Goal: Transaction & Acquisition: Purchase product/service

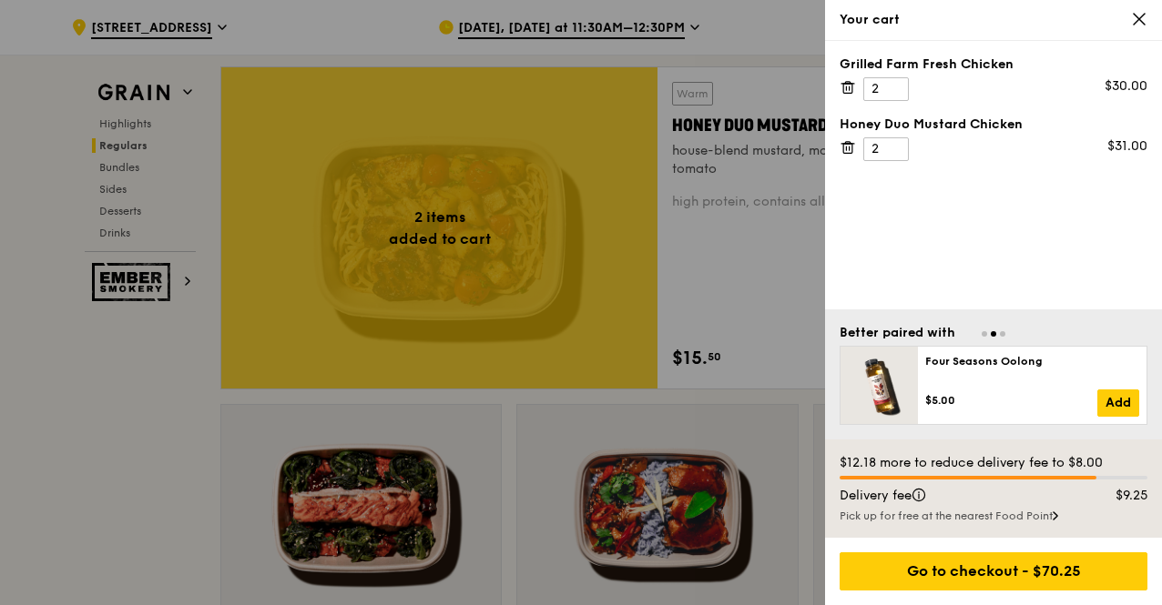
scroll to position [1279, 0]
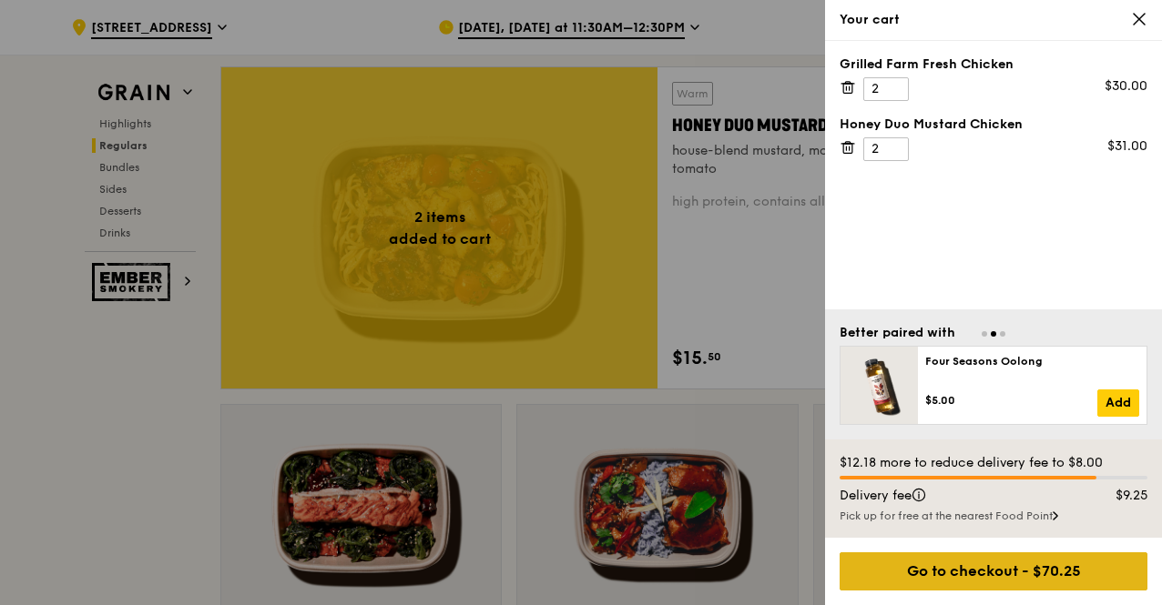
click at [962, 567] on div "Go to checkout - $70.25" at bounding box center [993, 572] width 308 height 38
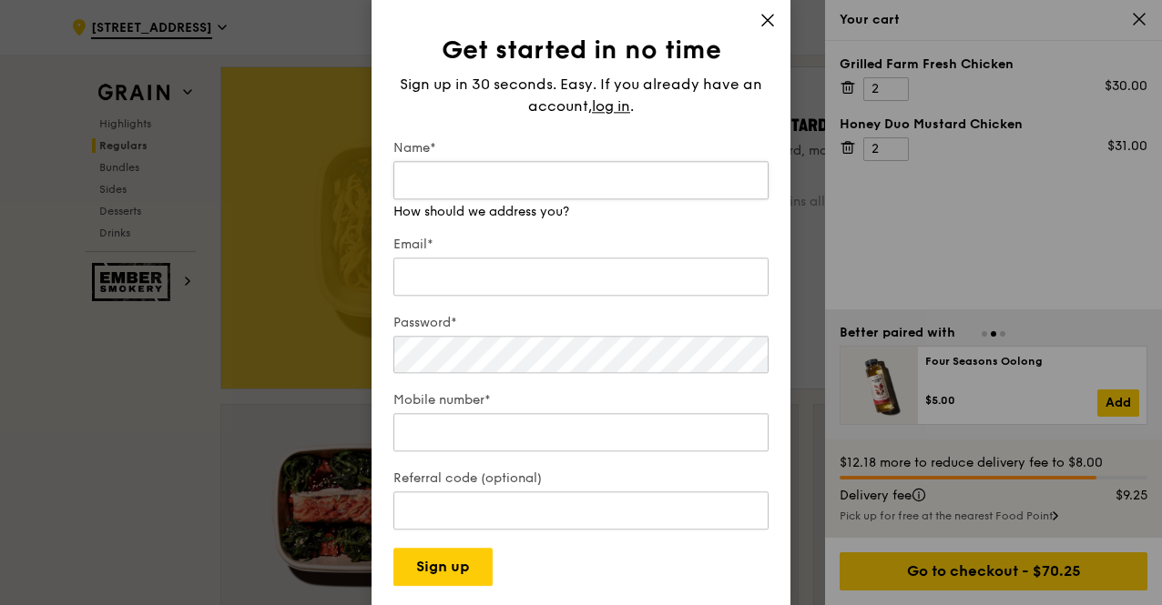
click at [537, 179] on input "Name*" at bounding box center [580, 180] width 375 height 38
click at [771, 23] on icon at bounding box center [767, 20] width 16 height 16
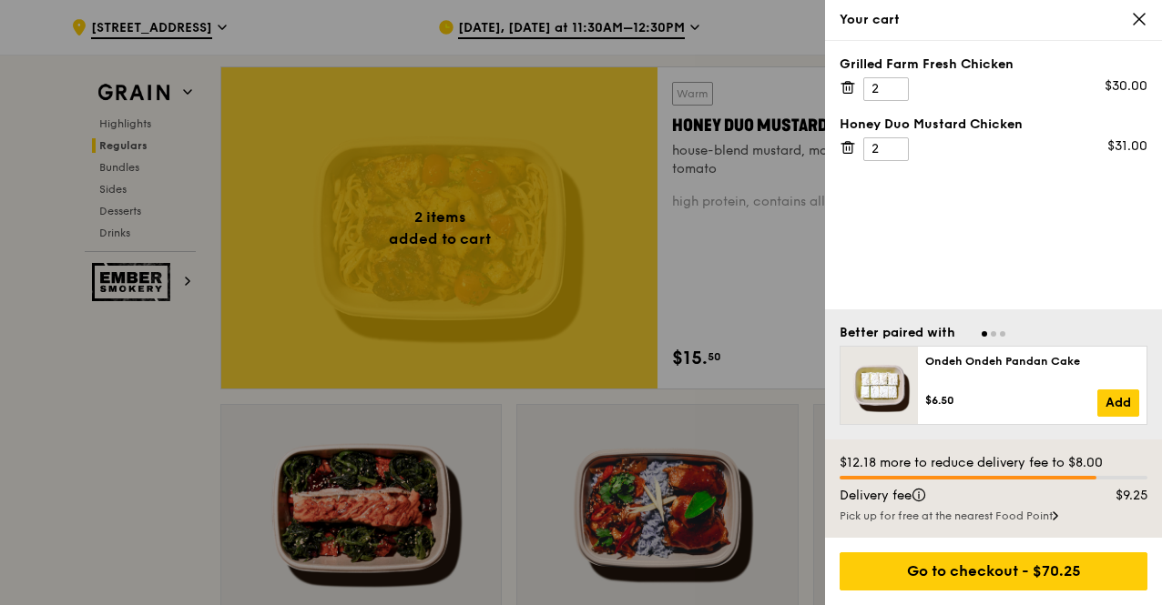
click at [941, 523] on div "Pick up for free at the nearest Food Point" at bounding box center [993, 516] width 308 height 15
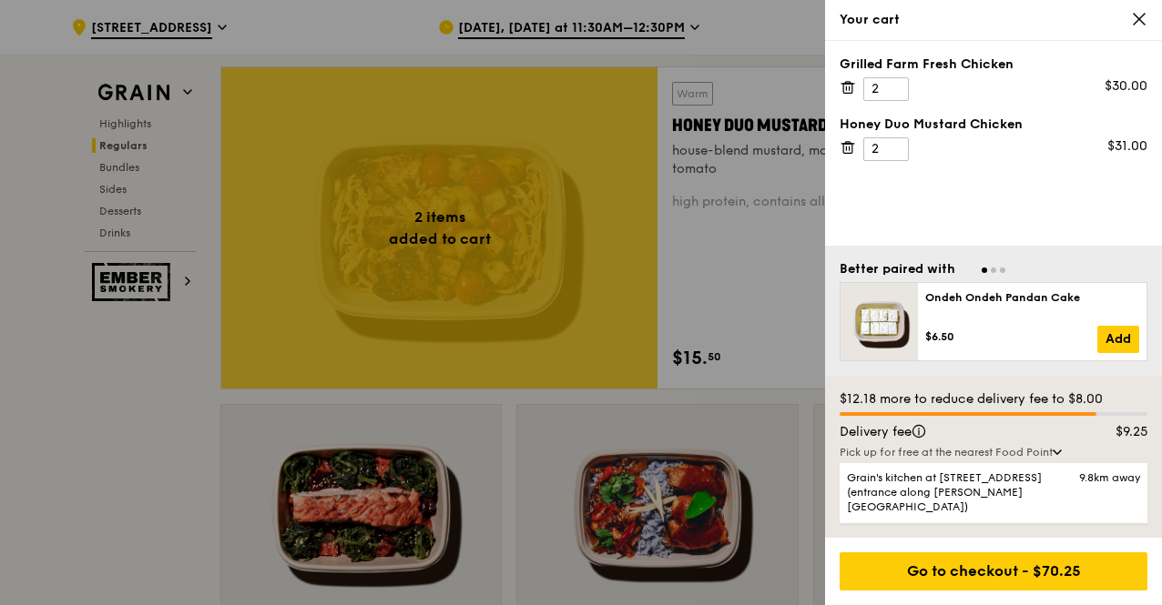
click at [29, 451] on div at bounding box center [581, 302] width 1162 height 605
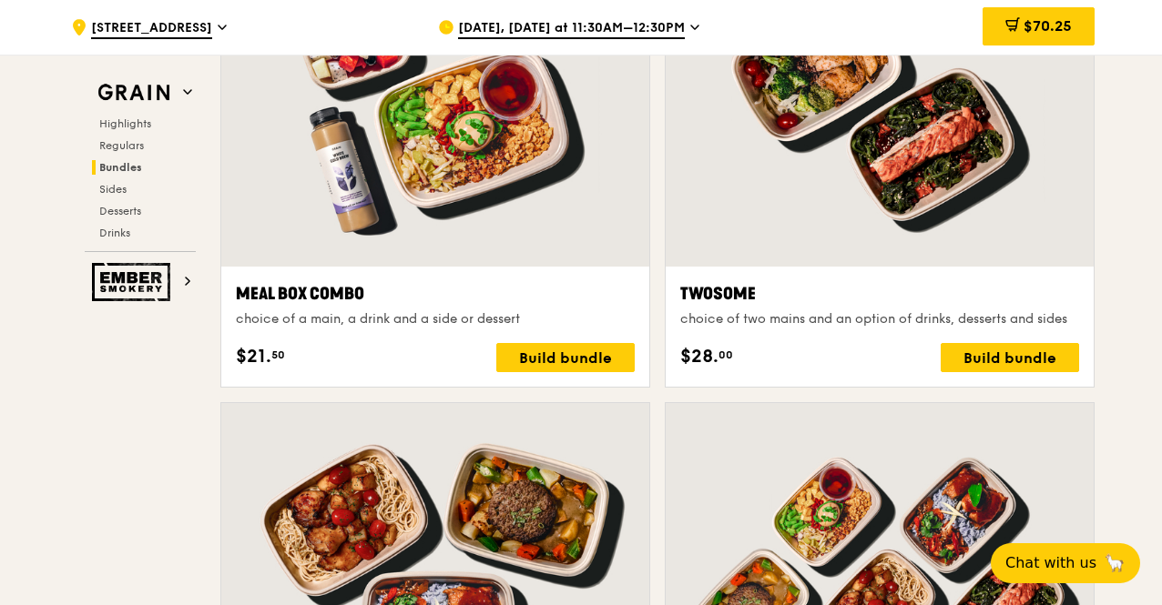
scroll to position [2645, 0]
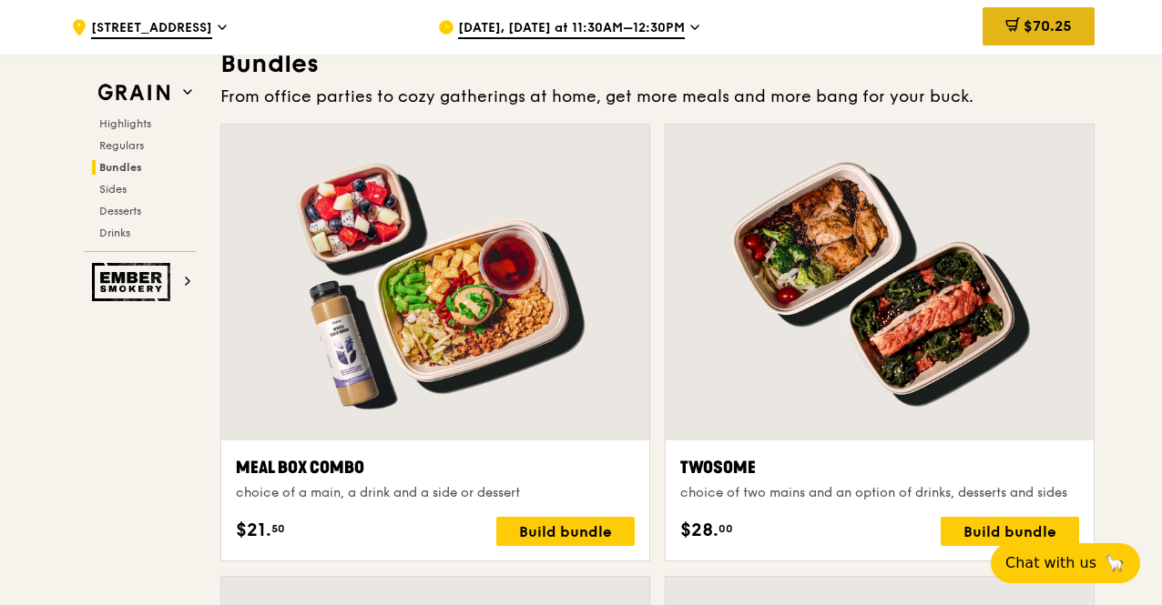
click at [1020, 39] on div "$70.25" at bounding box center [1038, 26] width 112 height 38
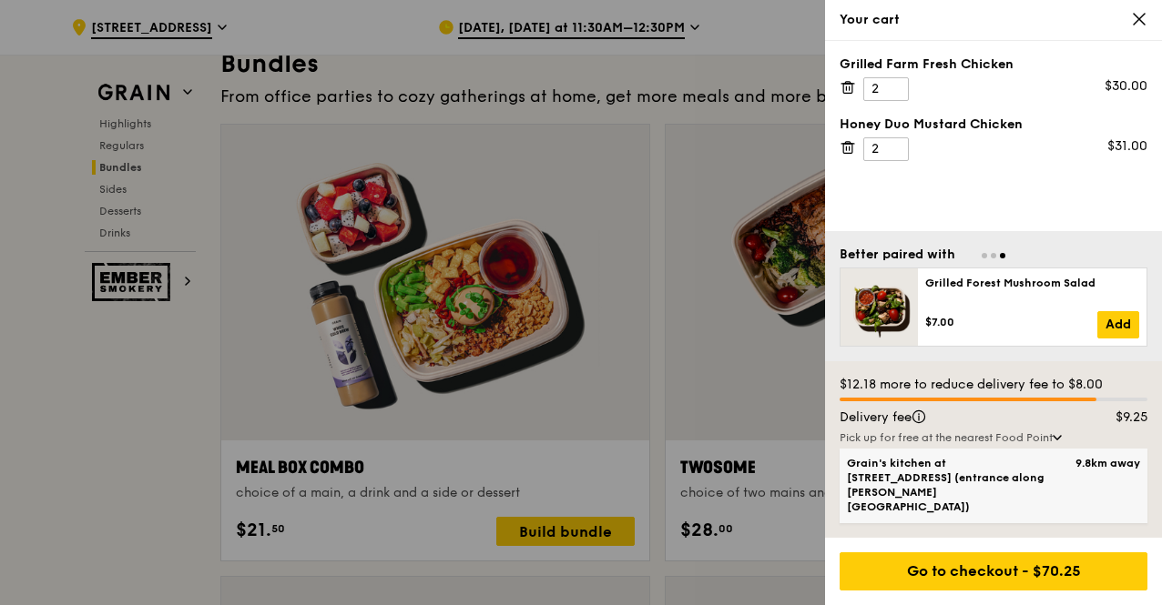
click at [1072, 471] on span "9.8km away" at bounding box center [1103, 463] width 73 height 15
click at [0, 0] on input "Grain's kitchen at [STREET_ADDRESS] (entrance along [PERSON_NAME][GEOGRAPHIC_DA…" at bounding box center [0, 0] width 0 height 0
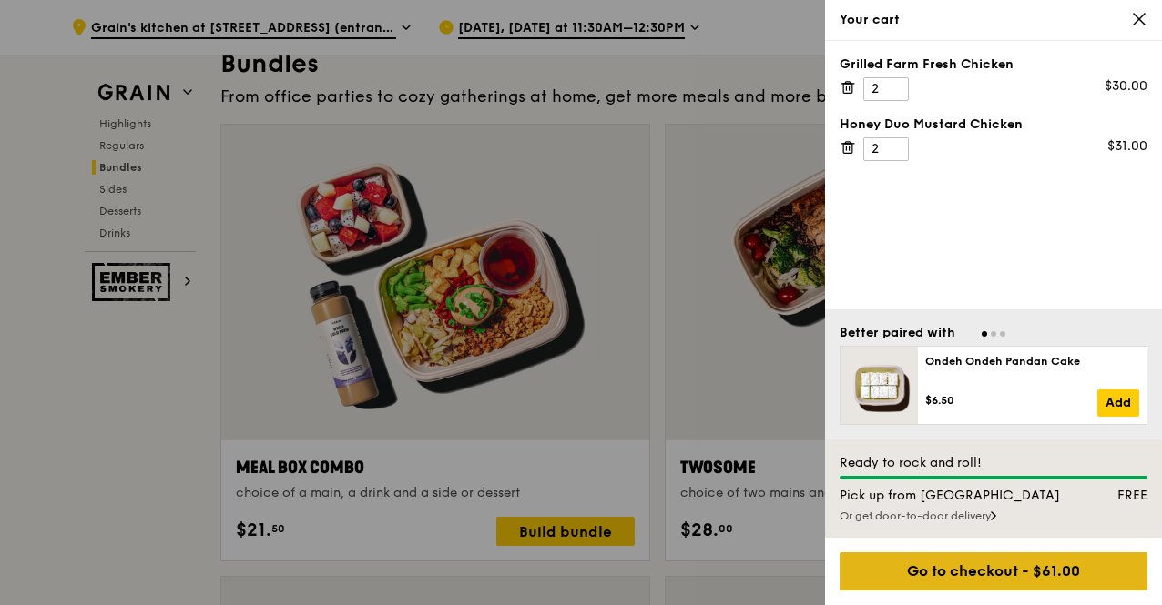
click at [990, 564] on div "Go to checkout - $61.00" at bounding box center [993, 572] width 308 height 38
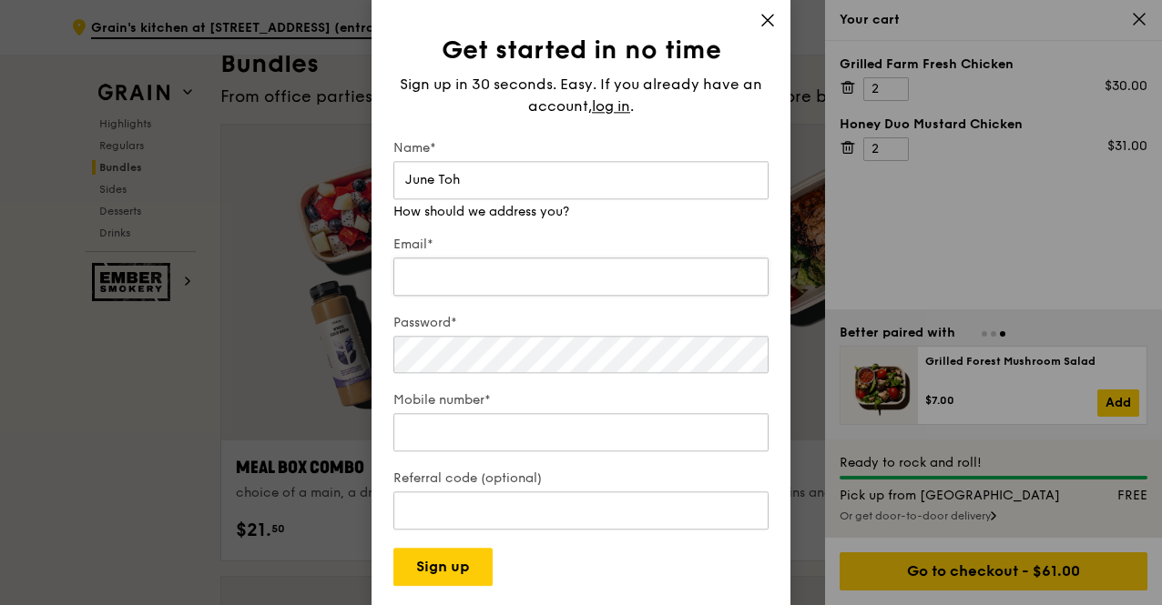
type input "June Toh"
click at [546, 284] on div "Email* We will send your receipt to this email" at bounding box center [580, 259] width 375 height 82
type input "[EMAIL_ADDRESS][PERSON_NAME][DOMAIN_NAME]"
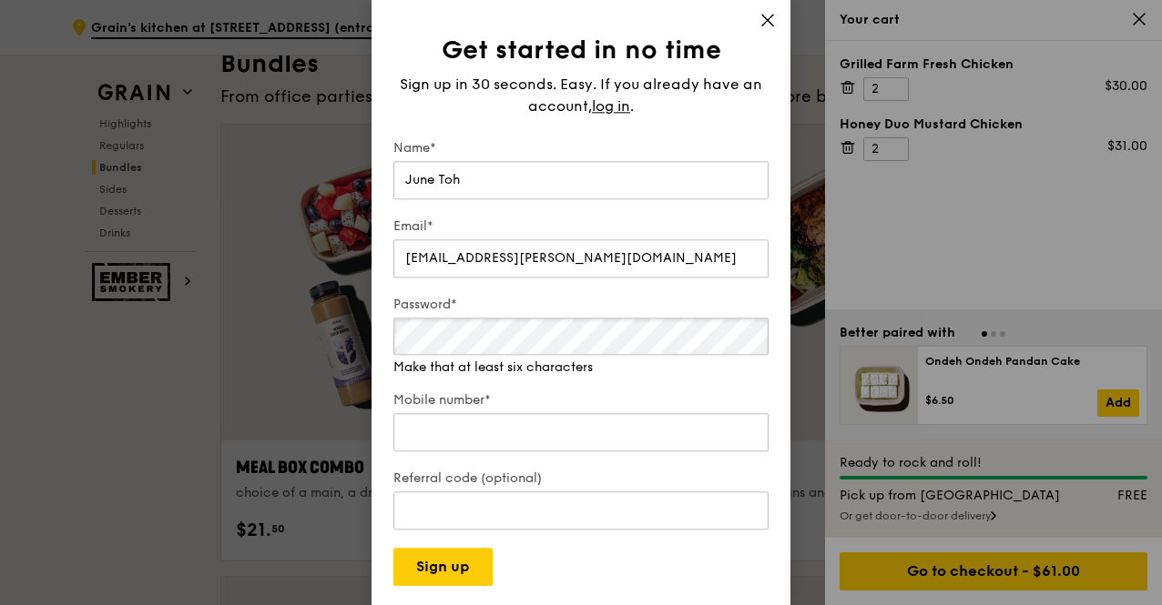
click at [513, 356] on div "Password* Make that at least six characters" at bounding box center [580, 336] width 375 height 81
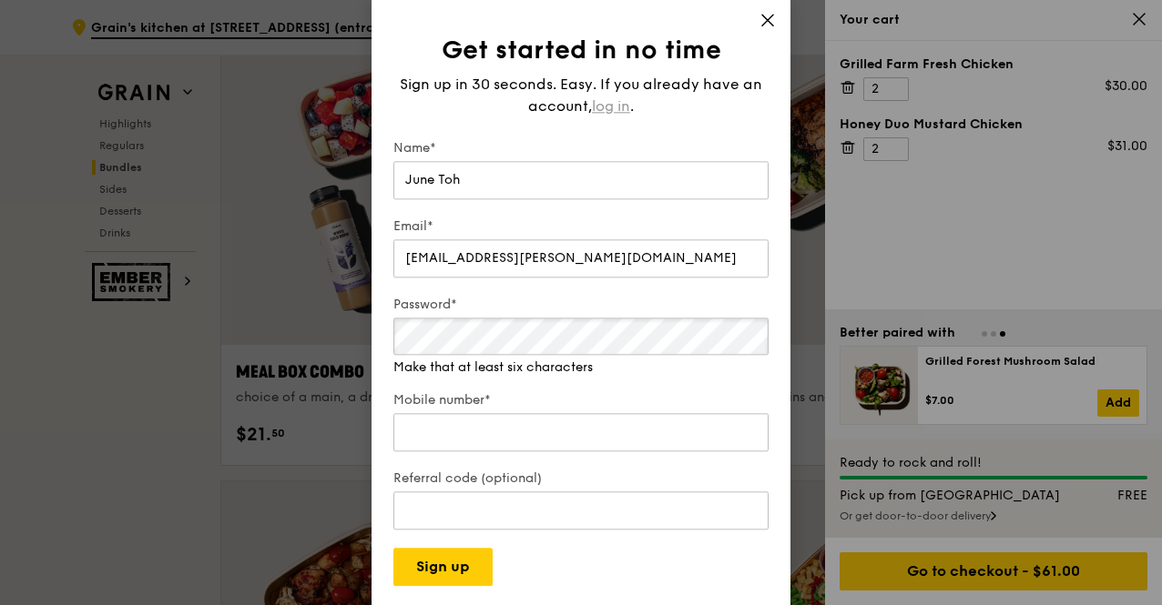
scroll to position [2736, 0]
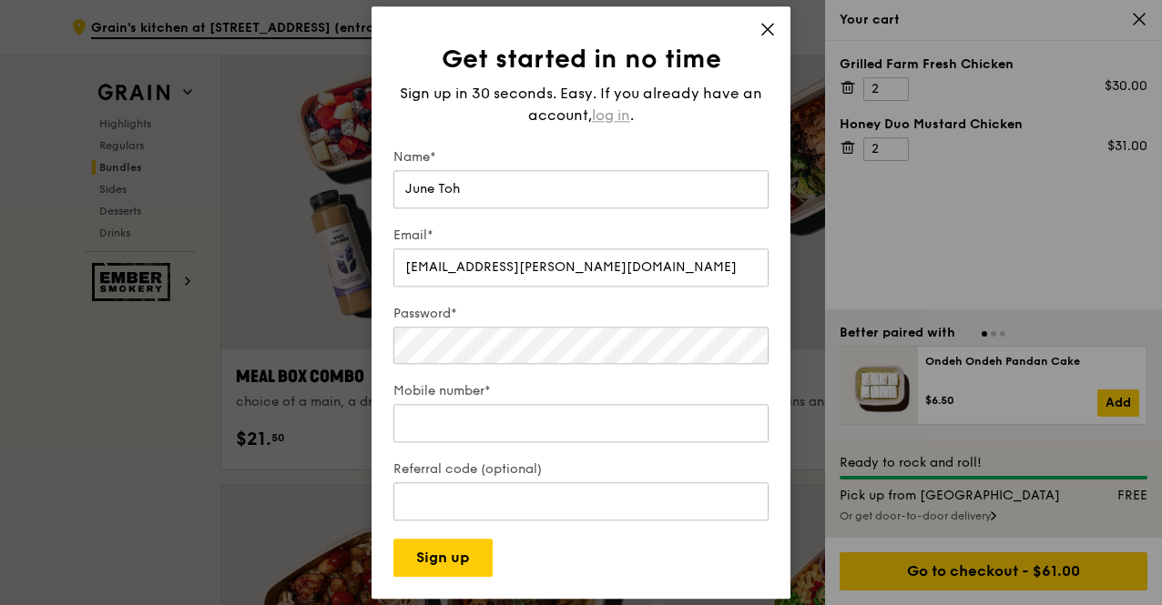
click at [617, 96] on div "Sign up in 30 seconds. Easy. If you already have an account, log in ." at bounding box center [580, 105] width 375 height 44
click at [614, 113] on span "log in" at bounding box center [611, 116] width 38 height 22
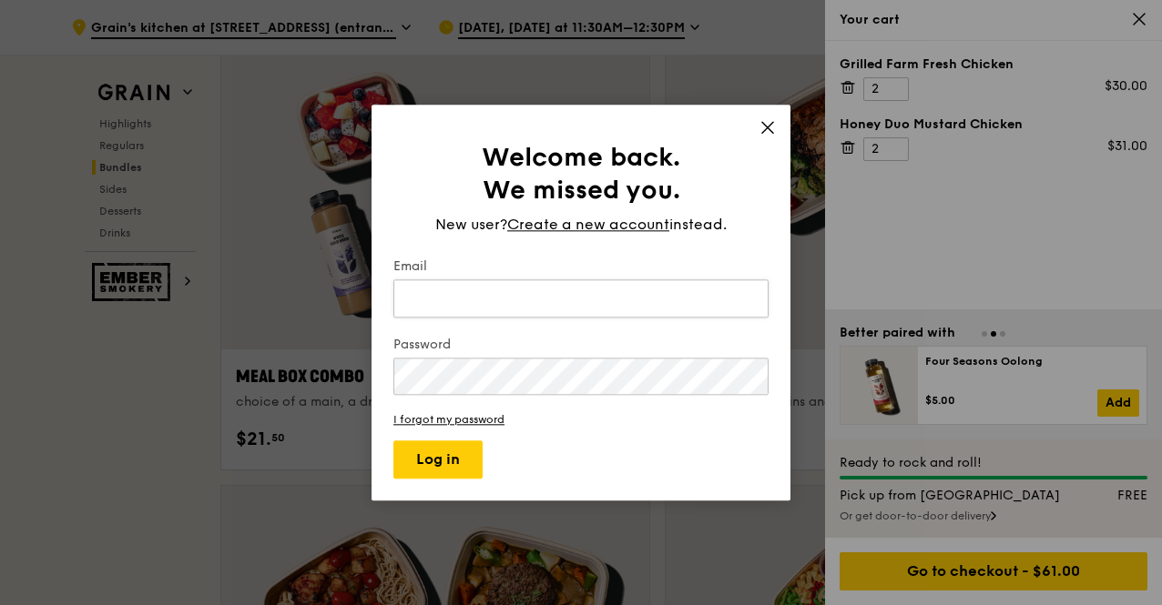
click at [532, 301] on input "Email" at bounding box center [580, 298] width 375 height 38
type input "[EMAIL_ADDRESS][PERSON_NAME][DOMAIN_NAME]"
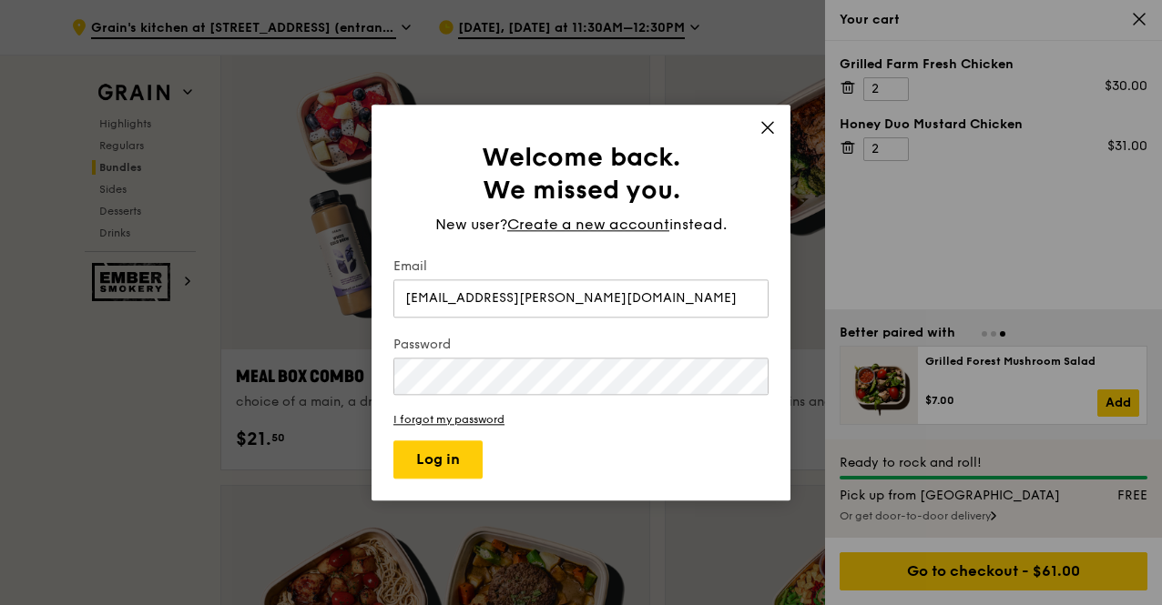
click at [472, 398] on div "Password" at bounding box center [580, 367] width 375 height 63
click at [554, 425] on link "I forgot my password" at bounding box center [580, 419] width 375 height 13
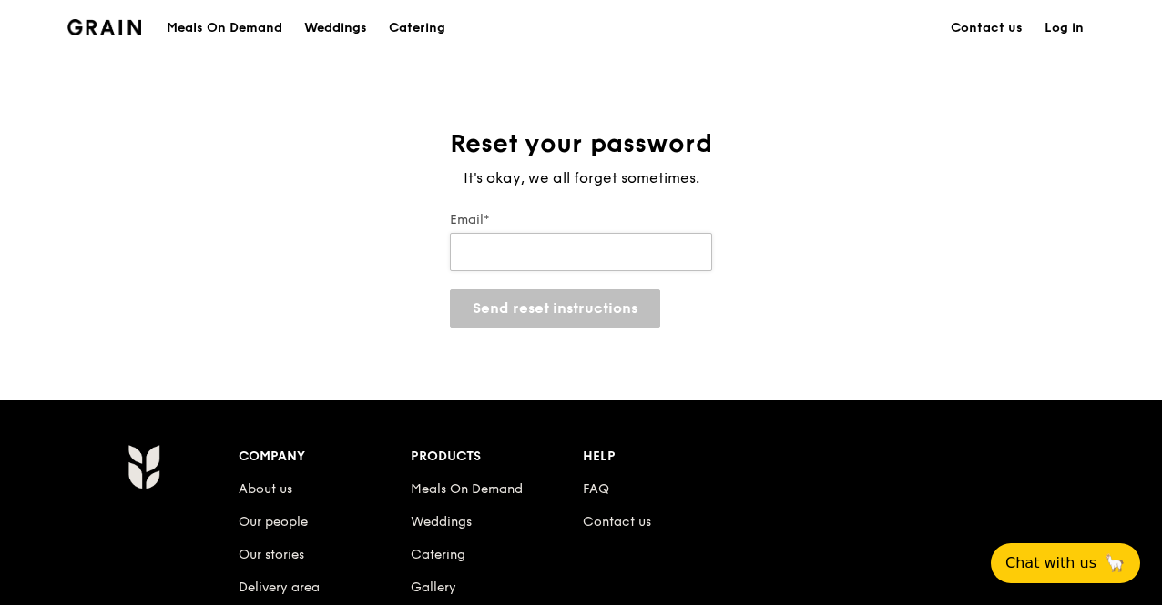
click at [544, 249] on input "Email*" at bounding box center [581, 252] width 262 height 38
type input "[EMAIL_ADDRESS][PERSON_NAME][DOMAIN_NAME]"
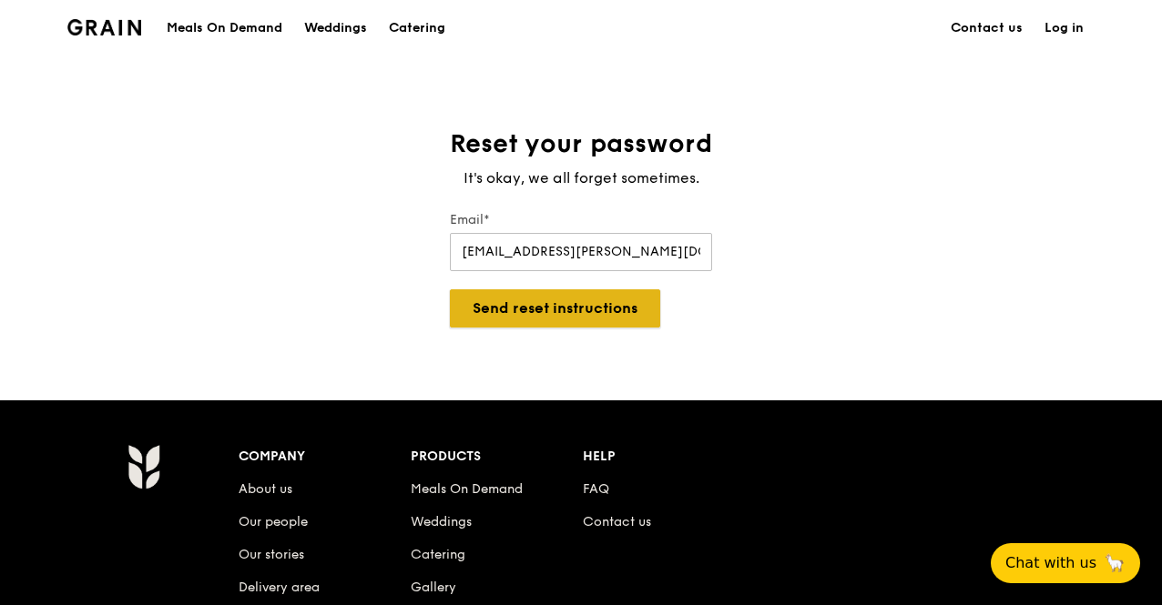
click at [528, 307] on button "Send reset instructions" at bounding box center [555, 308] width 210 height 38
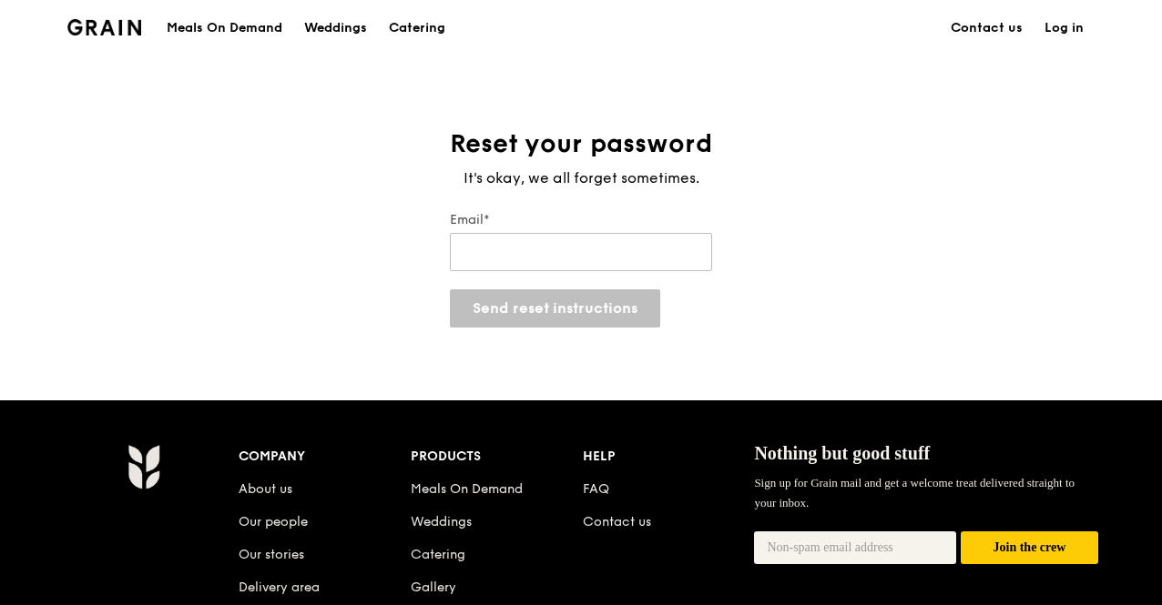
click at [1049, 20] on link "Log in" at bounding box center [1063, 28] width 61 height 55
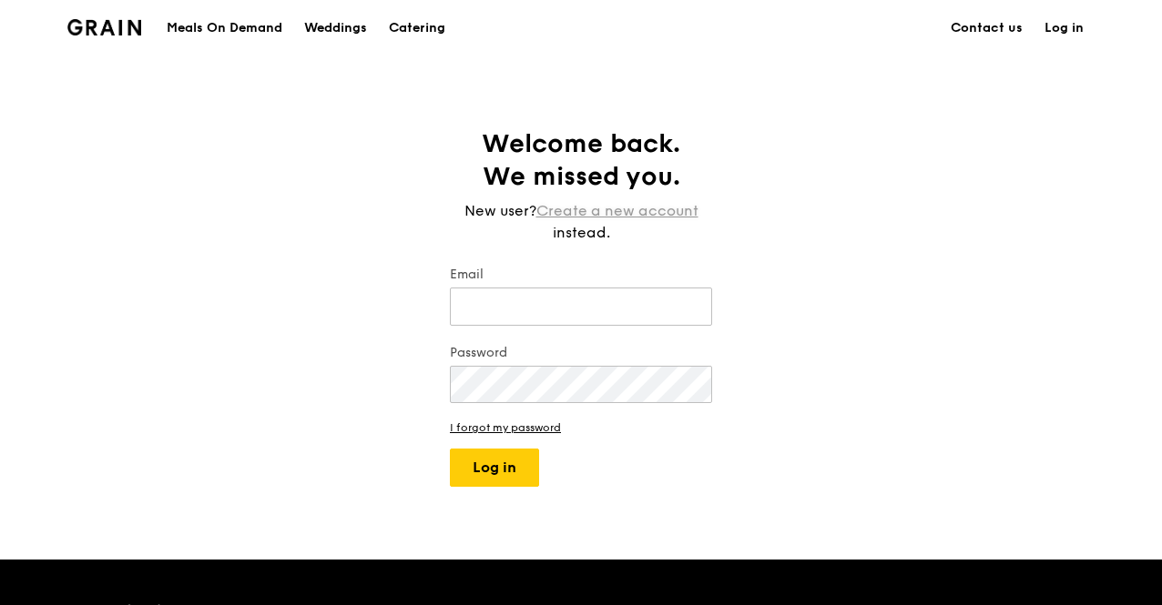
click at [613, 206] on link "Create a new account" at bounding box center [617, 211] width 162 height 22
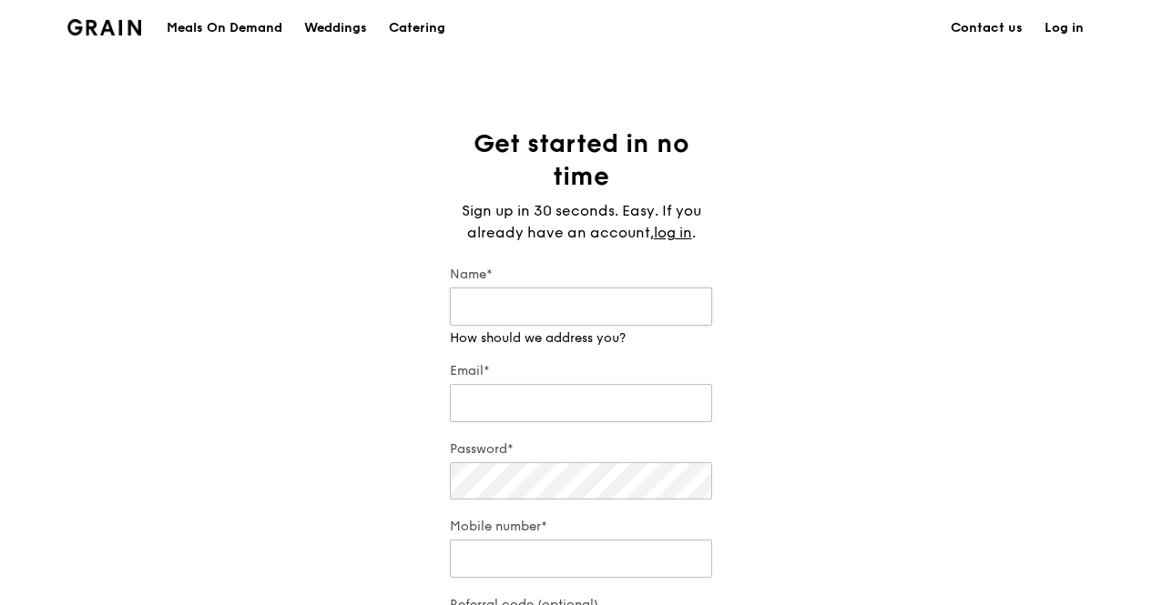
click at [550, 320] on input "Name*" at bounding box center [581, 307] width 262 height 38
type input "June Toh"
click at [497, 399] on input "Email*" at bounding box center [581, 403] width 262 height 38
type input "[EMAIL_ADDRESS][PERSON_NAME][DOMAIN_NAME]"
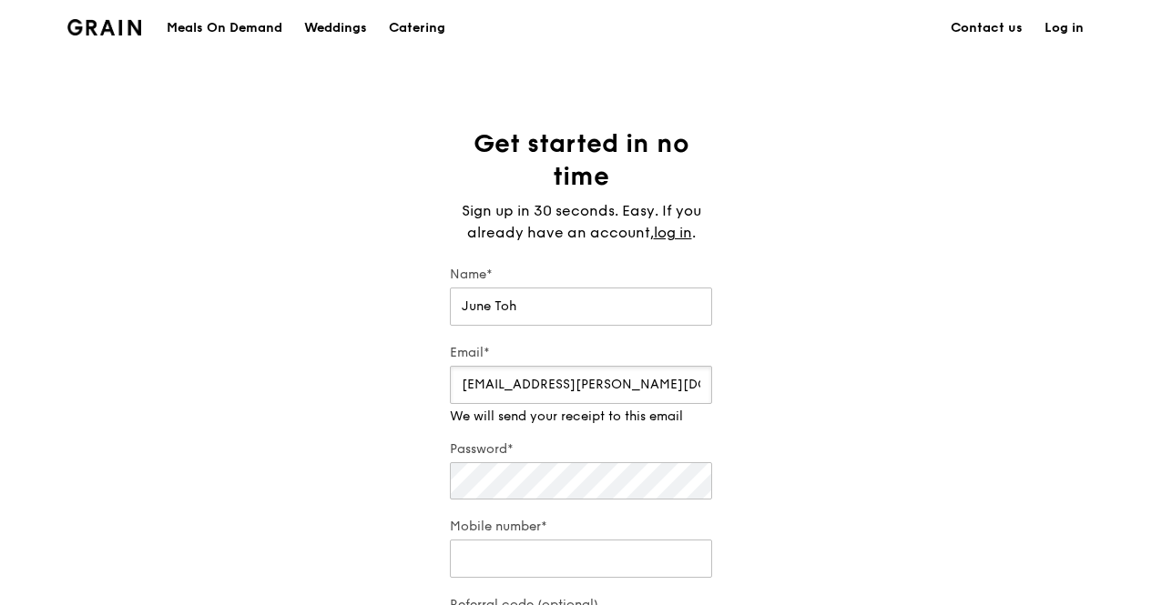
scroll to position [273, 0]
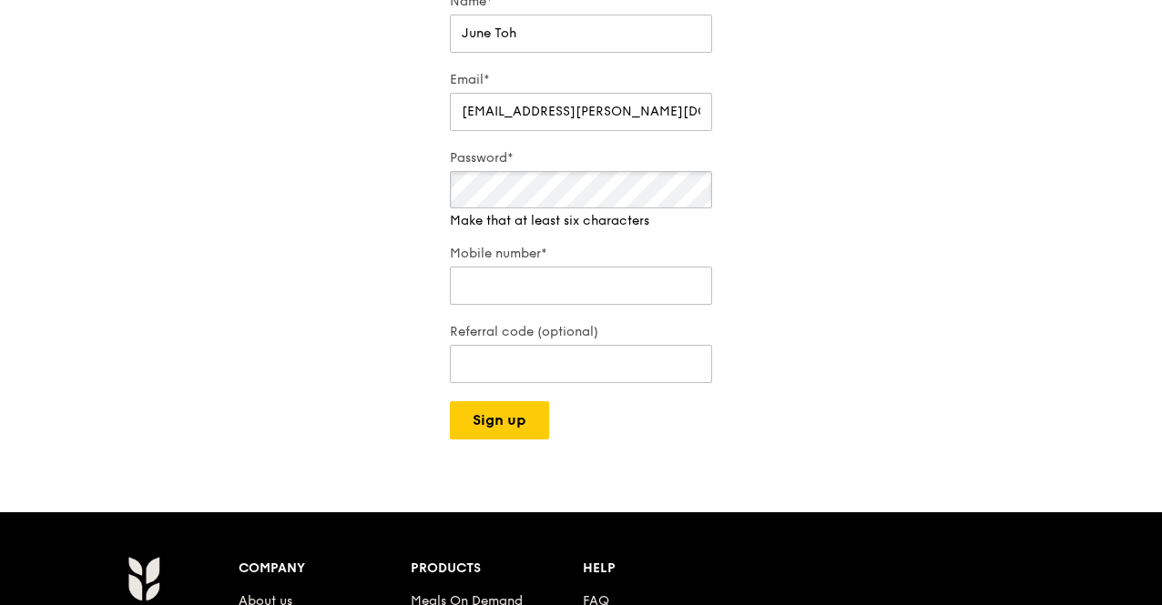
click at [543, 212] on div "Password* Make that at least six characters" at bounding box center [581, 189] width 262 height 81
click at [571, 297] on div "Mobile number*" at bounding box center [581, 277] width 262 height 64
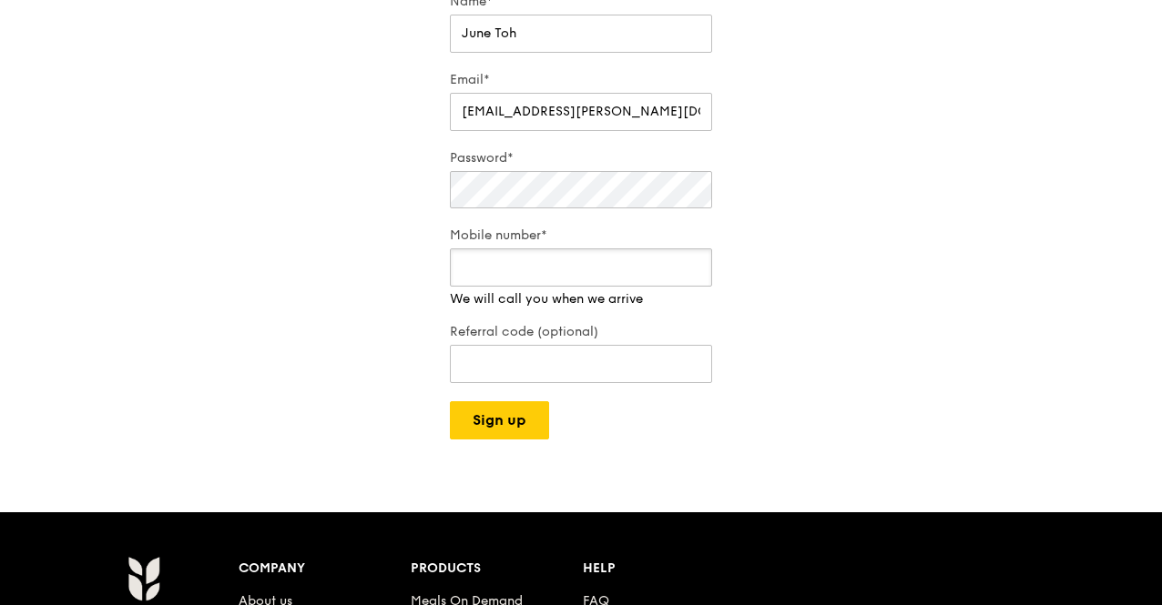
type input "87645630"
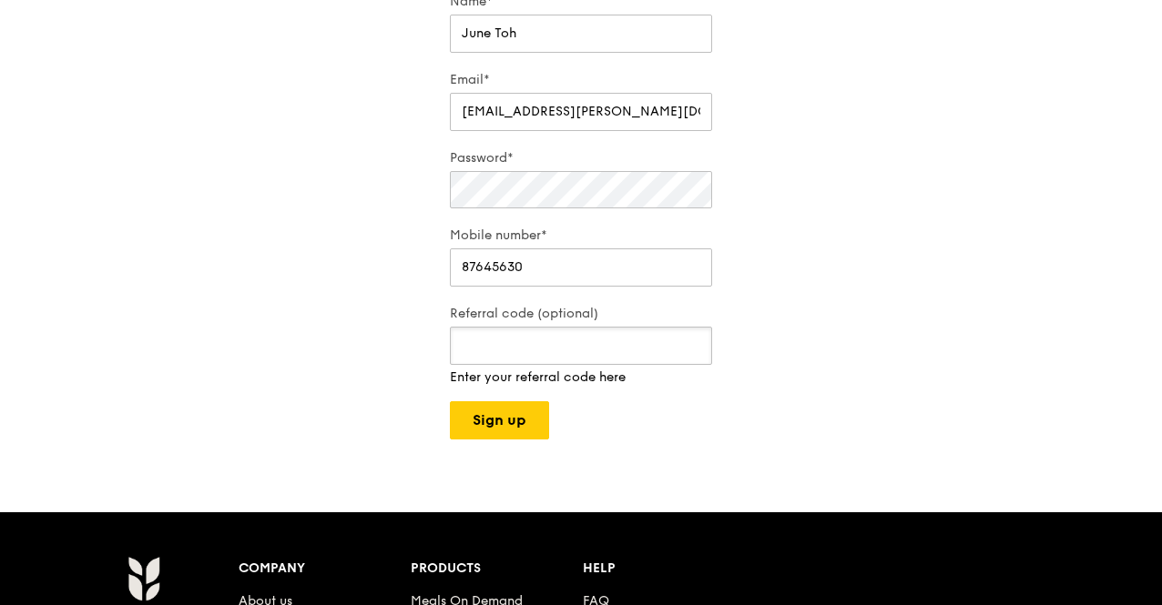
click at [520, 371] on div "Referral code (optional) Enter your referral code here" at bounding box center [581, 346] width 262 height 82
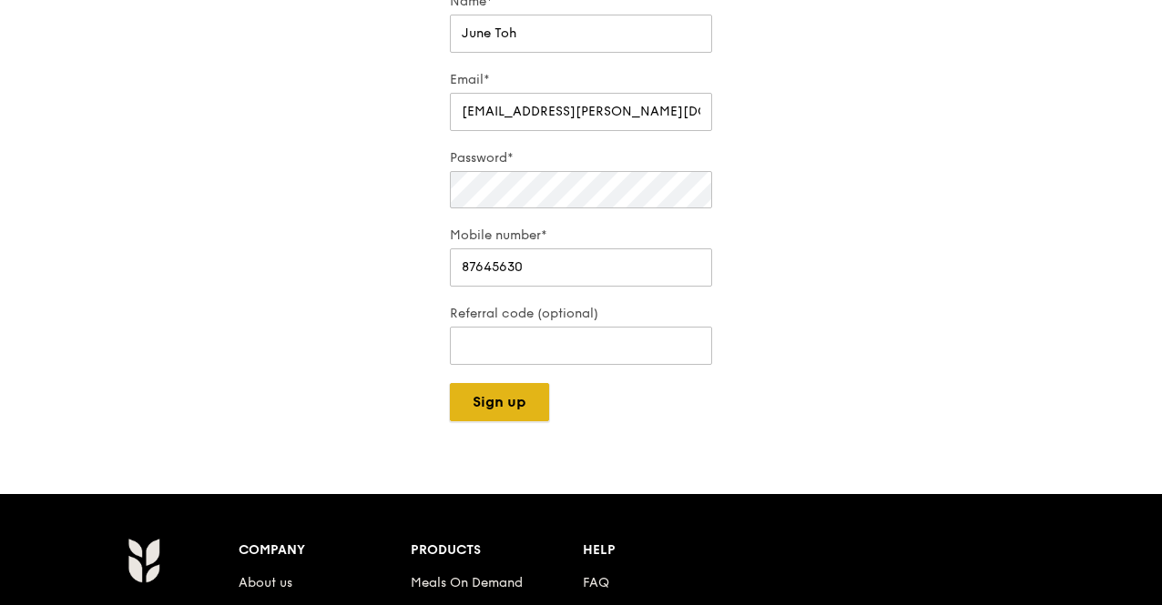
click at [495, 422] on div "Grain logo Meals On Demand Weddings Catering Contact us Log in Get started in n…" at bounding box center [581, 364] width 1162 height 1274
click at [520, 400] on button "Sign up" at bounding box center [499, 402] width 99 height 38
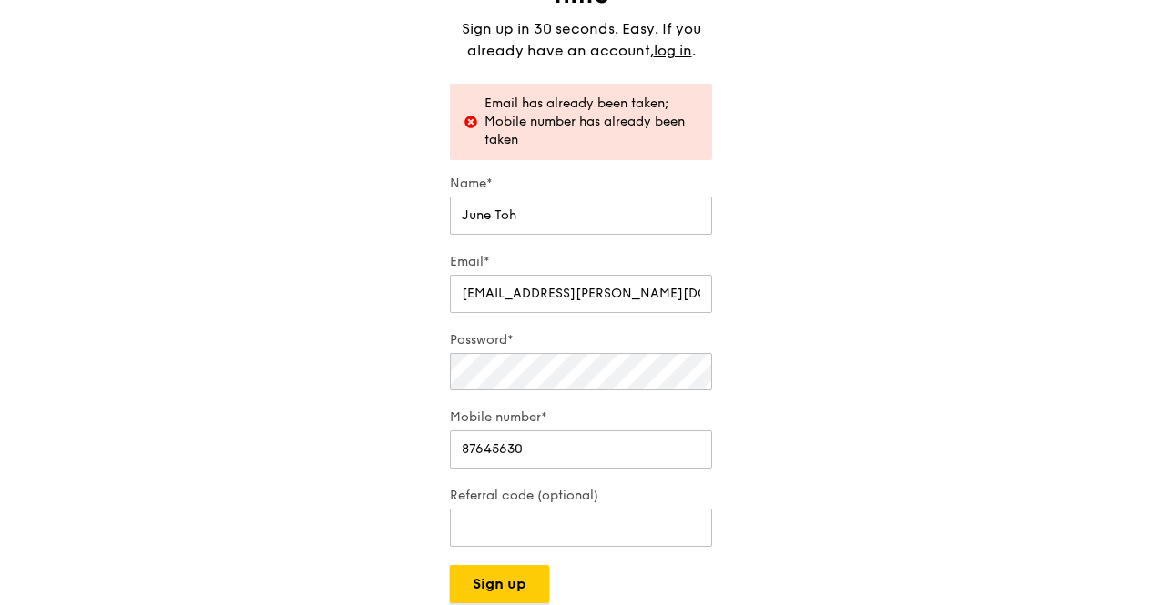
scroll to position [0, 0]
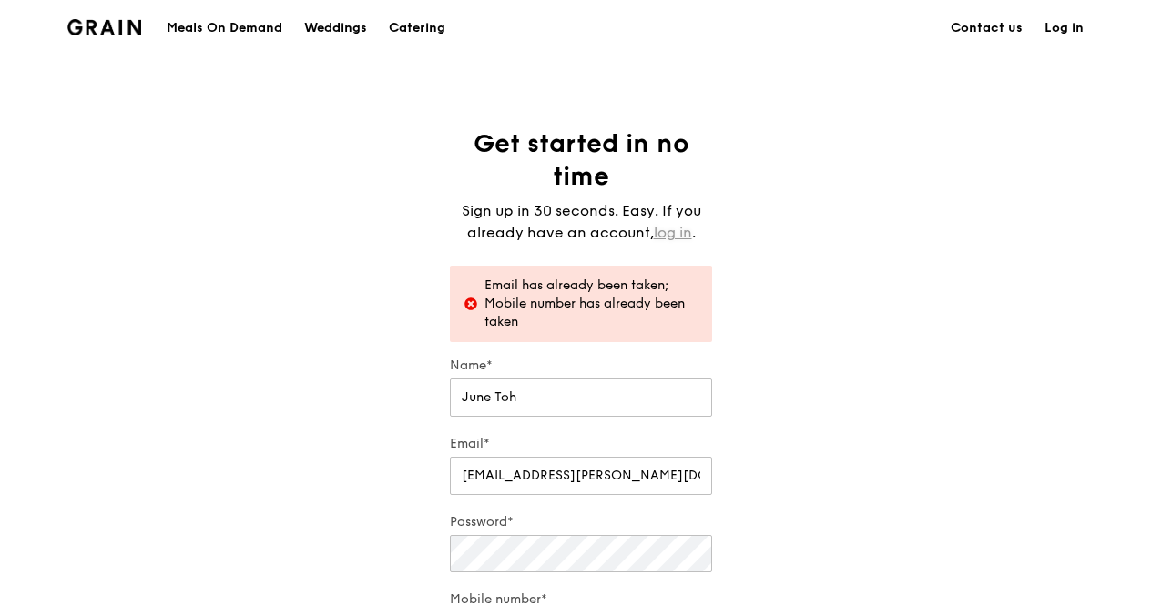
click at [675, 232] on link "log in" at bounding box center [673, 233] width 38 height 22
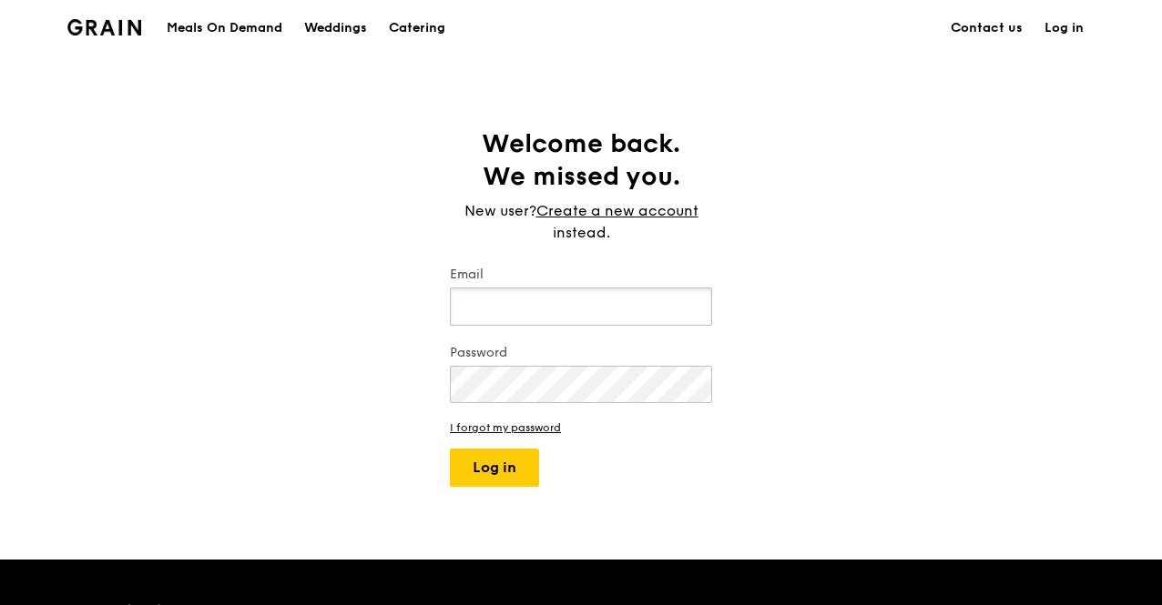
click at [560, 310] on input "Email" at bounding box center [581, 307] width 262 height 38
type input "[EMAIL_ADDRESS][PERSON_NAME][DOMAIN_NAME]"
click at [495, 423] on link "I forgot my password" at bounding box center [581, 428] width 262 height 13
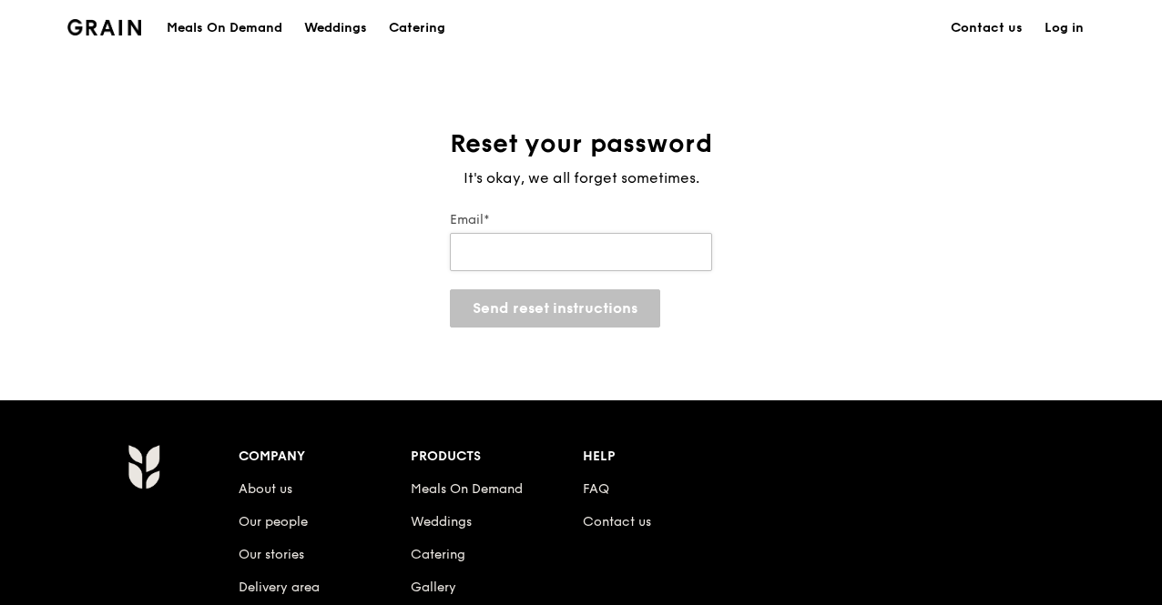
click at [548, 260] on input "Email*" at bounding box center [581, 252] width 262 height 38
type input "[EMAIL_ADDRESS][PERSON_NAME][DOMAIN_NAME]"
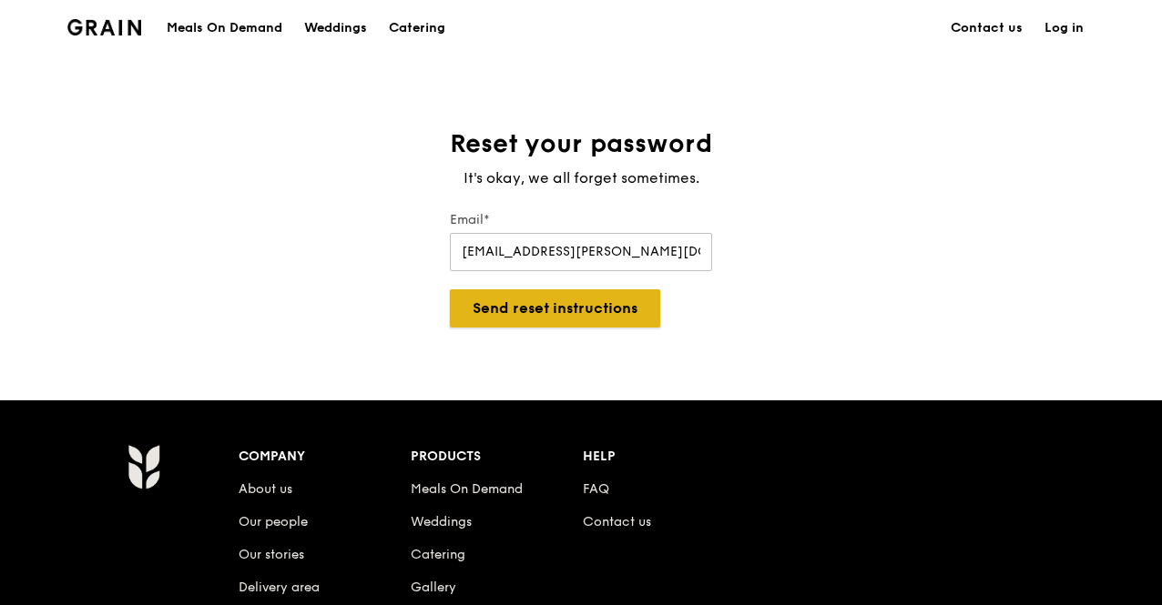
click at [506, 306] on button "Send reset instructions" at bounding box center [555, 308] width 210 height 38
